Goal: Check status: Check status

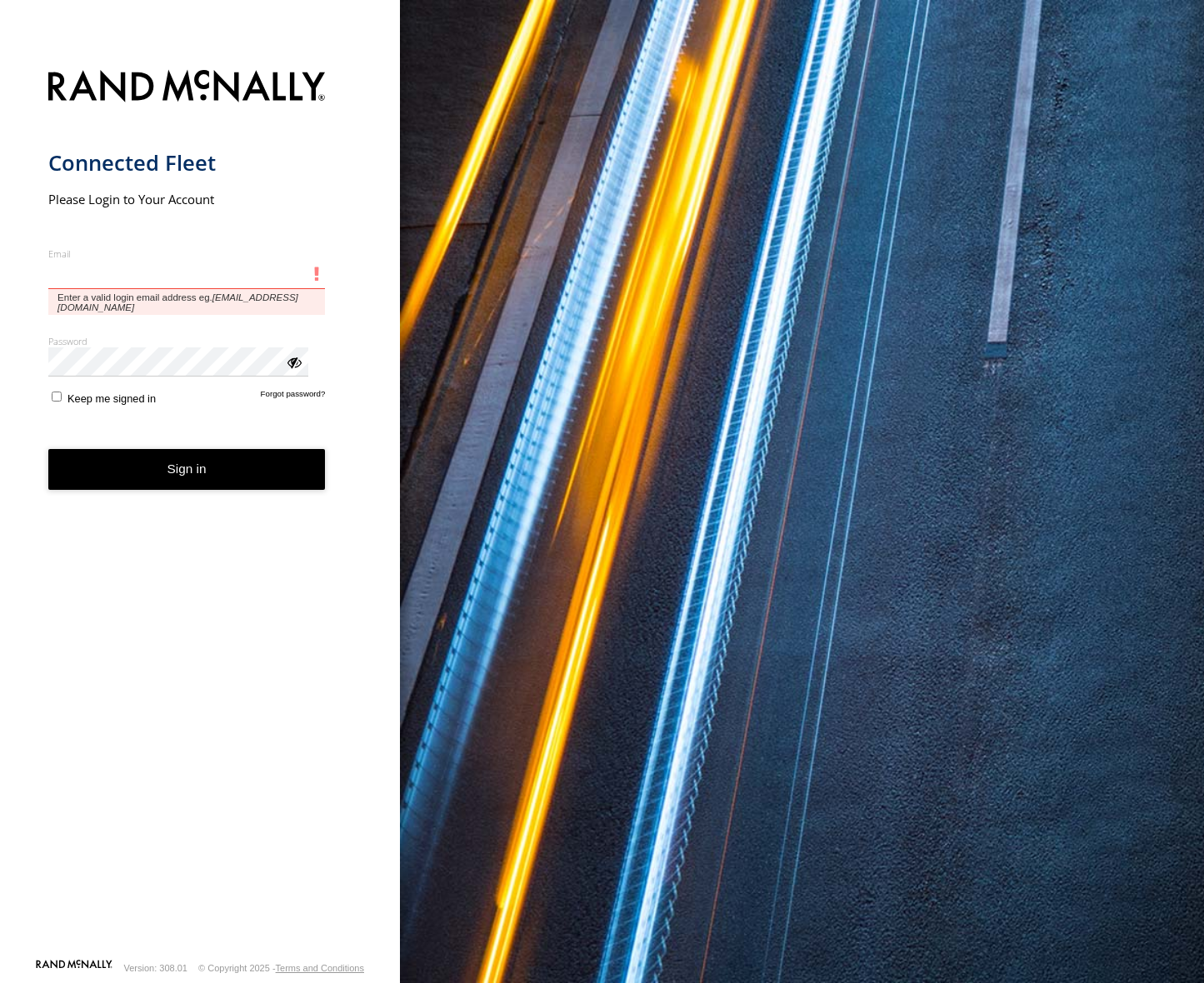
type input "**********"
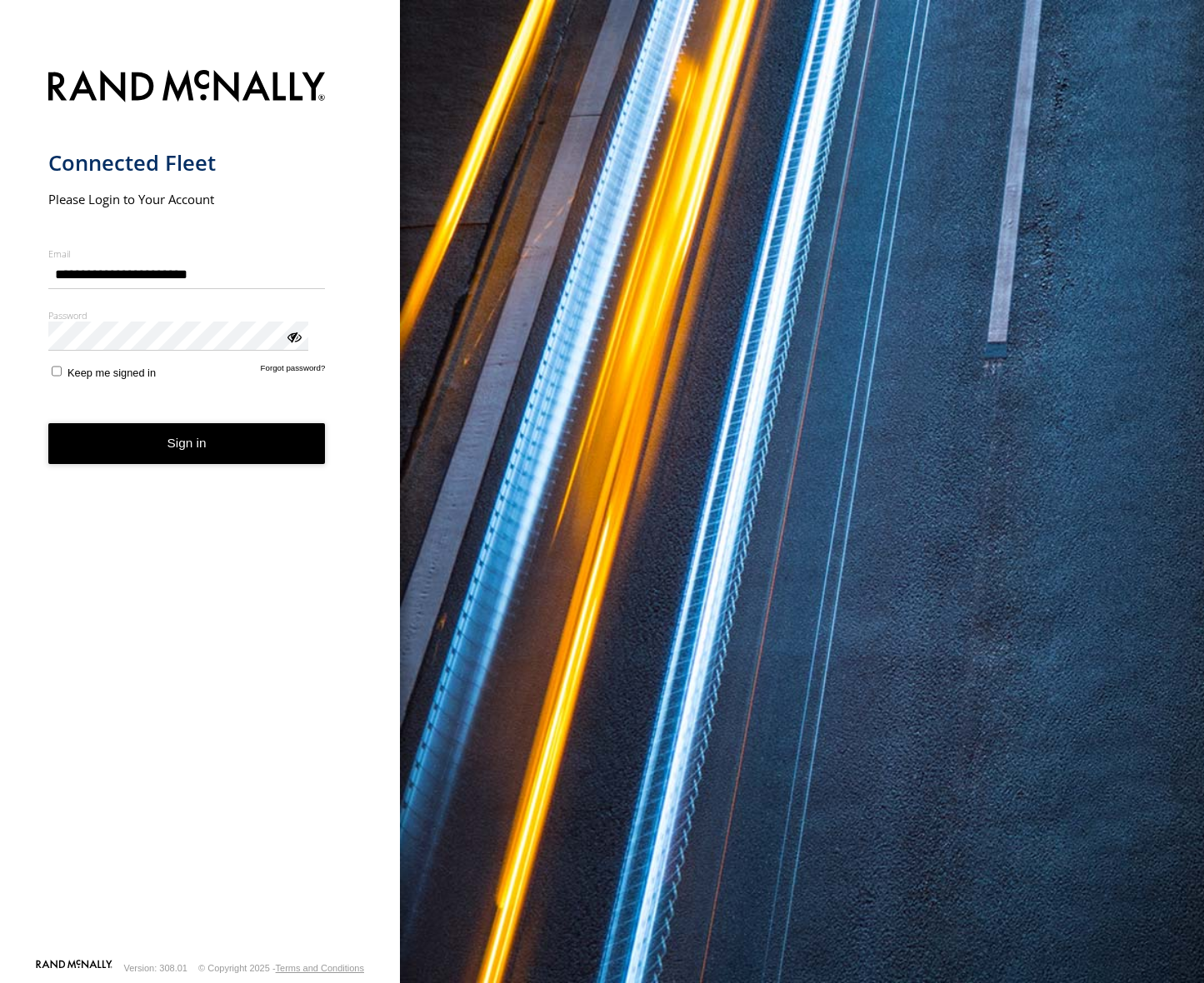
click at [114, 423] on button "Sign in" at bounding box center [187, 443] width 278 height 41
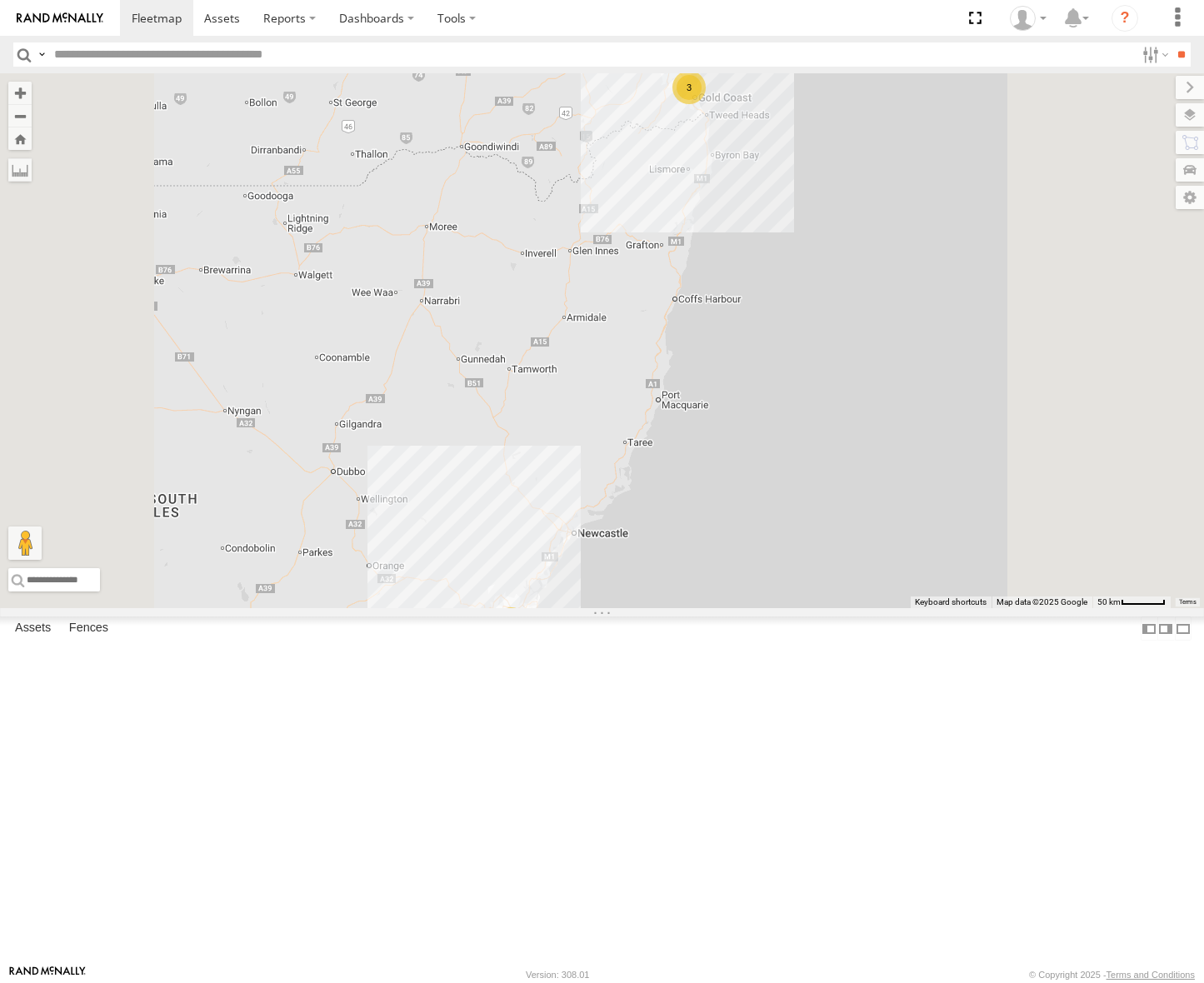
click at [0, 0] on div "[GEOGRAPHIC_DATA]" at bounding box center [0, 0] width 0 height 0
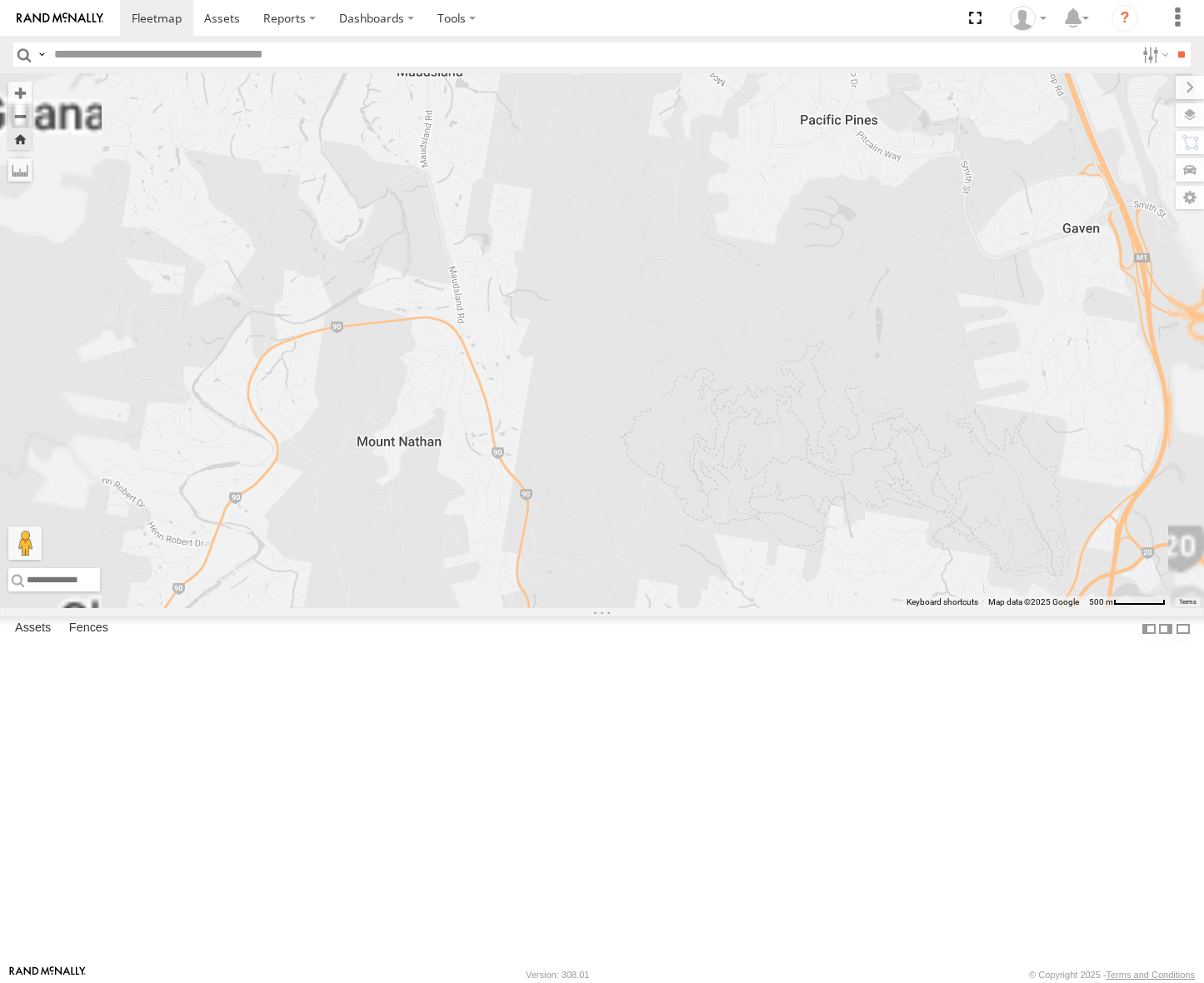
click at [0, 0] on div "[PERSON_NAME] - Yellow" at bounding box center [0, 0] width 0 height 0
